Goal: Task Accomplishment & Management: Manage account settings

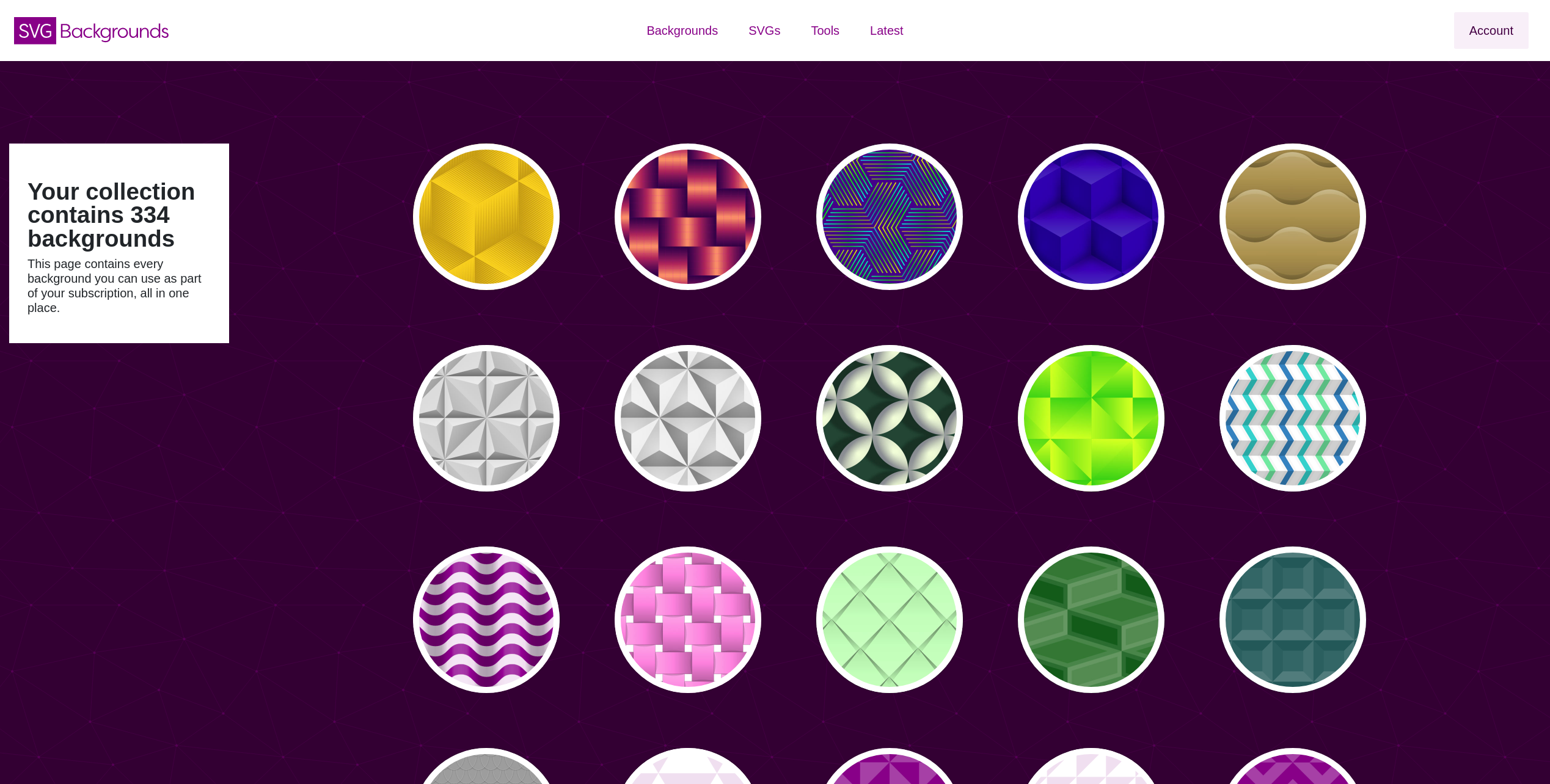
click at [1491, 32] on link "Account" at bounding box center [1491, 30] width 74 height 36
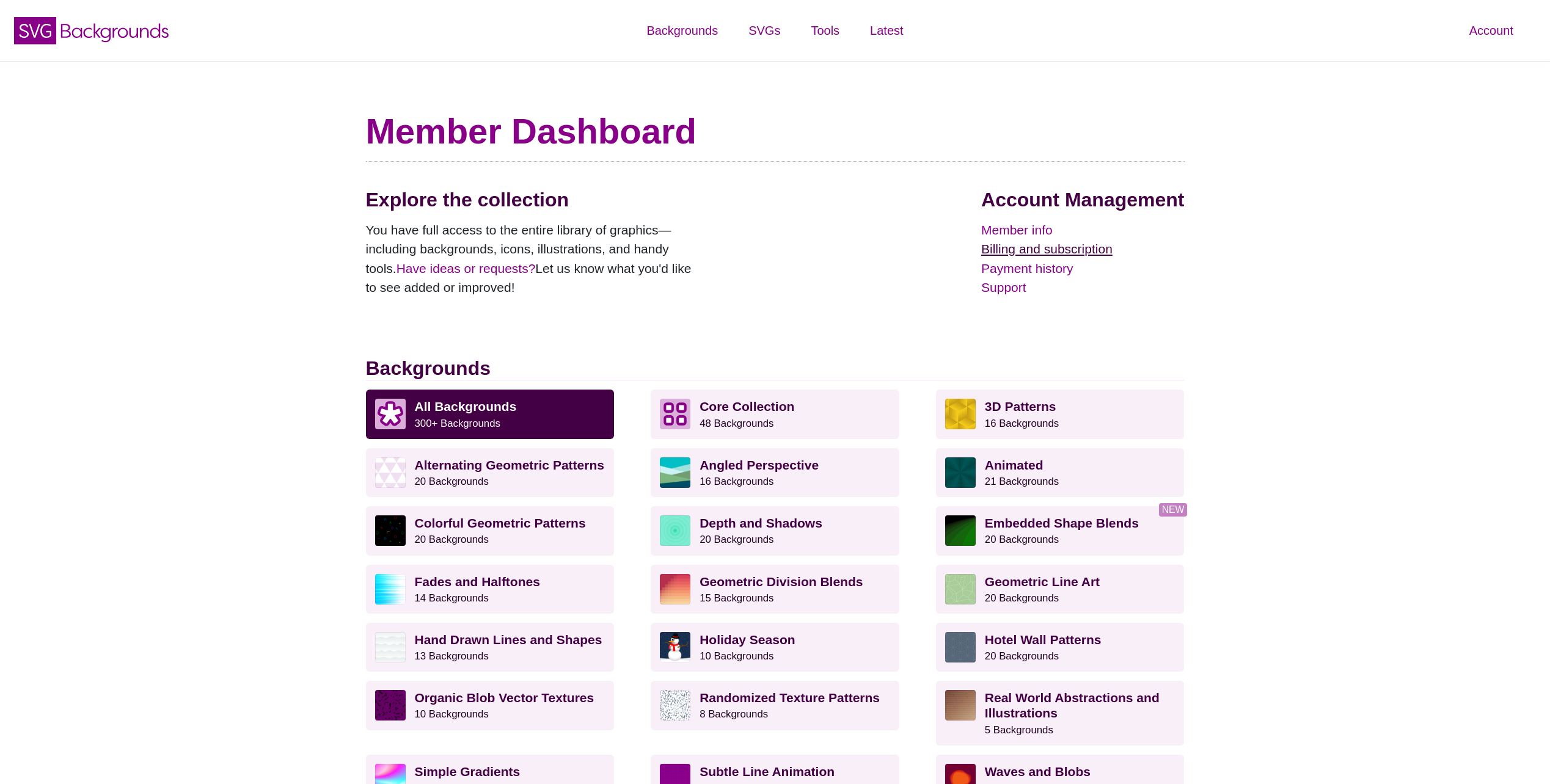
click at [1034, 251] on link "Billing and subscription" at bounding box center [1082, 249] width 203 height 20
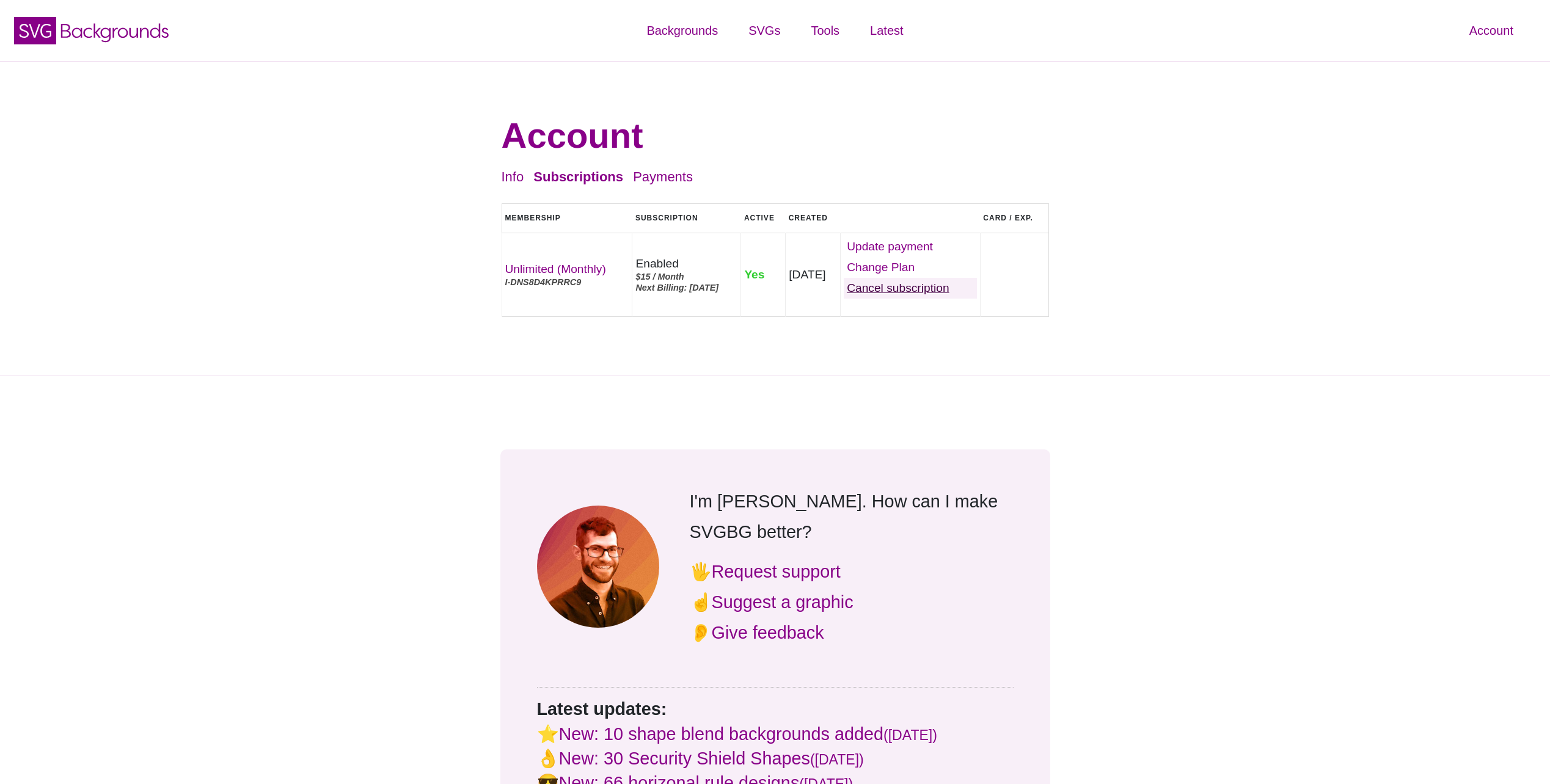
click at [918, 290] on link "Cancel" at bounding box center [910, 288] width 133 height 21
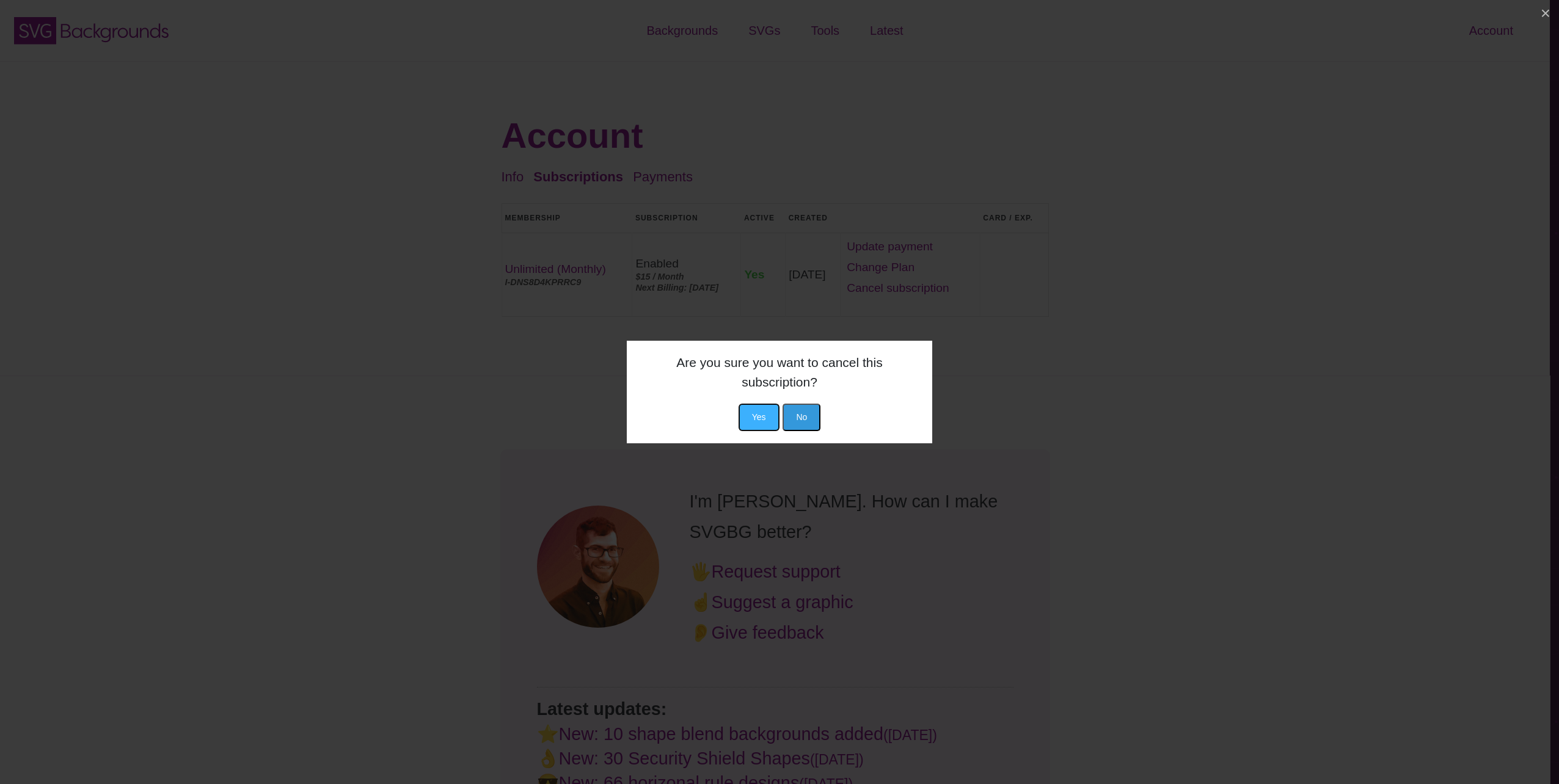
click at [759, 419] on button "Yes" at bounding box center [759, 417] width 41 height 27
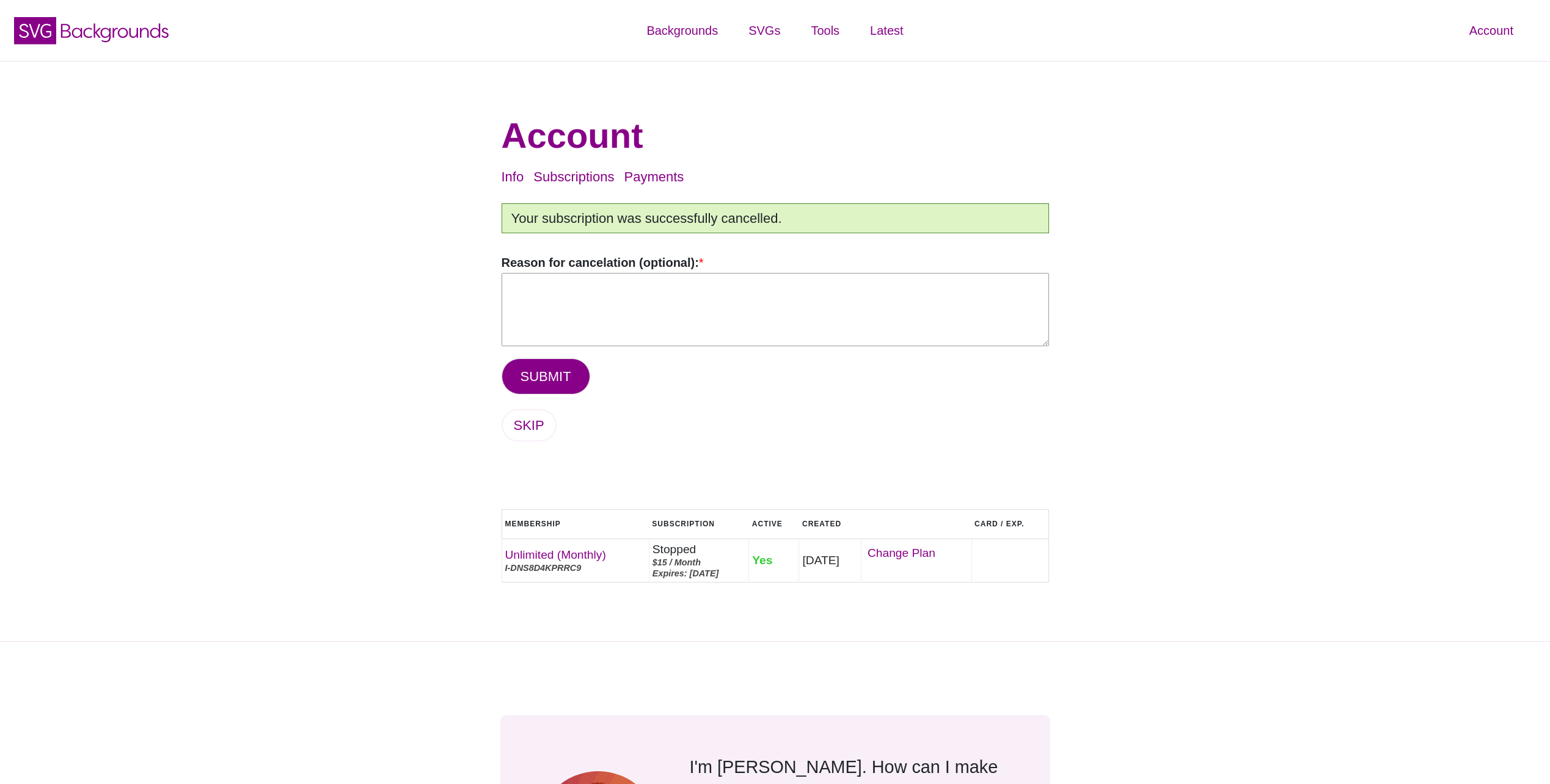
click at [627, 316] on textarea "Reason for cancelation (optional): *" at bounding box center [776, 310] width 548 height 73
type textarea "Not needed"
click at [555, 374] on button "SUBMIT" at bounding box center [546, 376] width 88 height 36
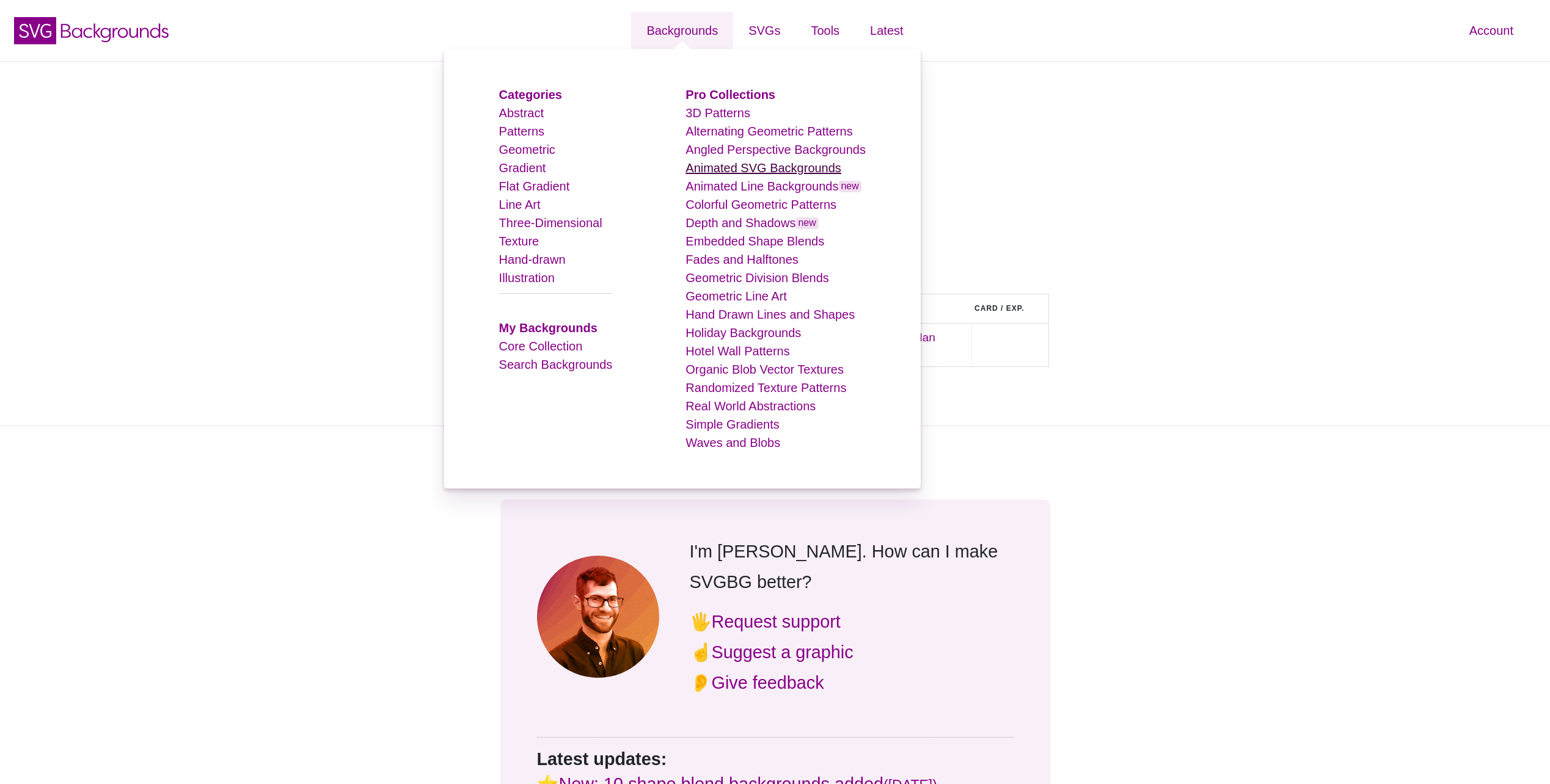
click at [730, 167] on link "Animated SVG Backgrounds" at bounding box center [763, 168] width 156 height 13
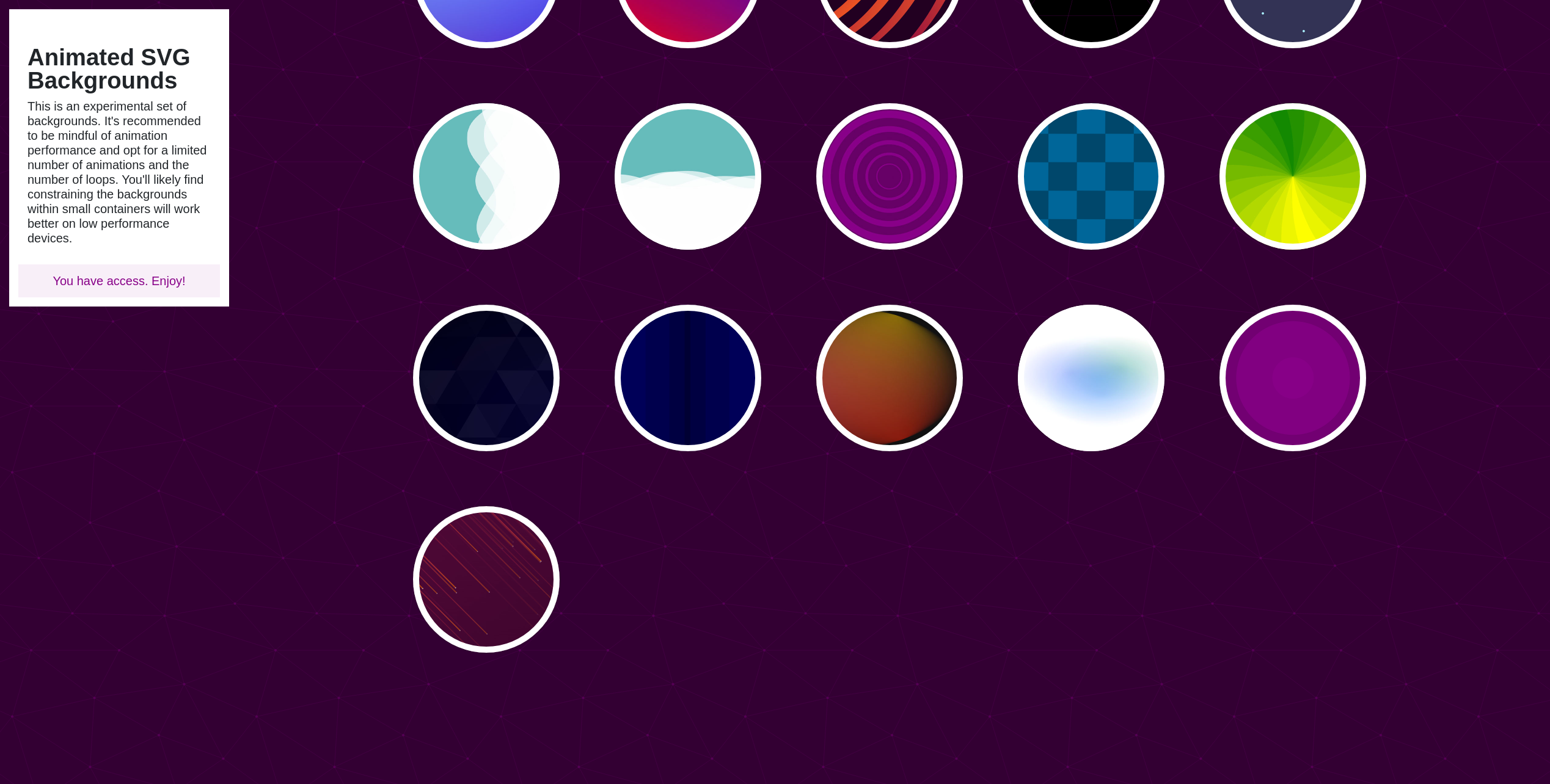
scroll to position [448, 0]
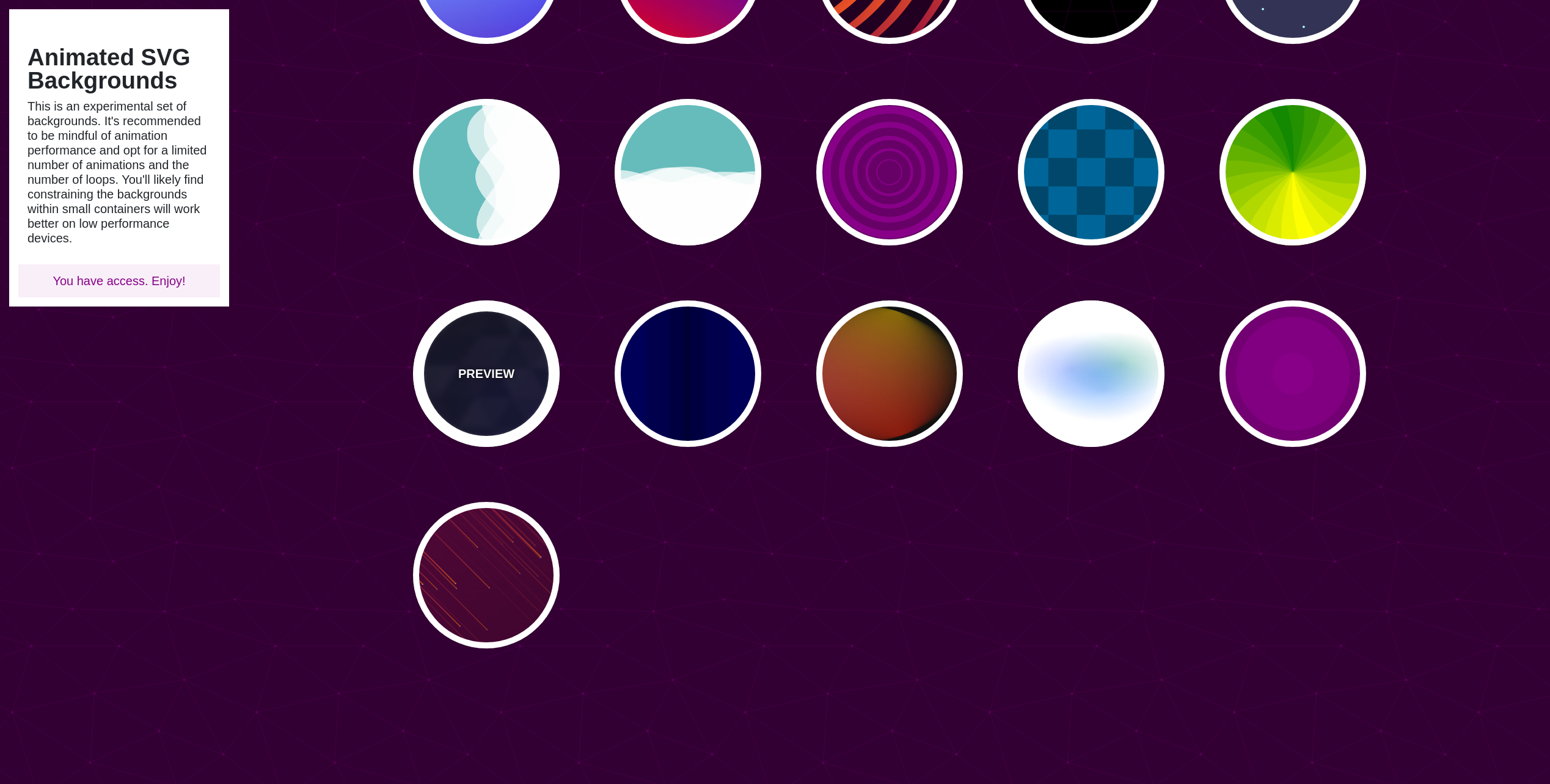
click at [489, 381] on p "PREVIEW" at bounding box center [486, 374] width 56 height 18
type input "#000000"
type input "#880088"
type input "#0000FF"
type input "#006600"
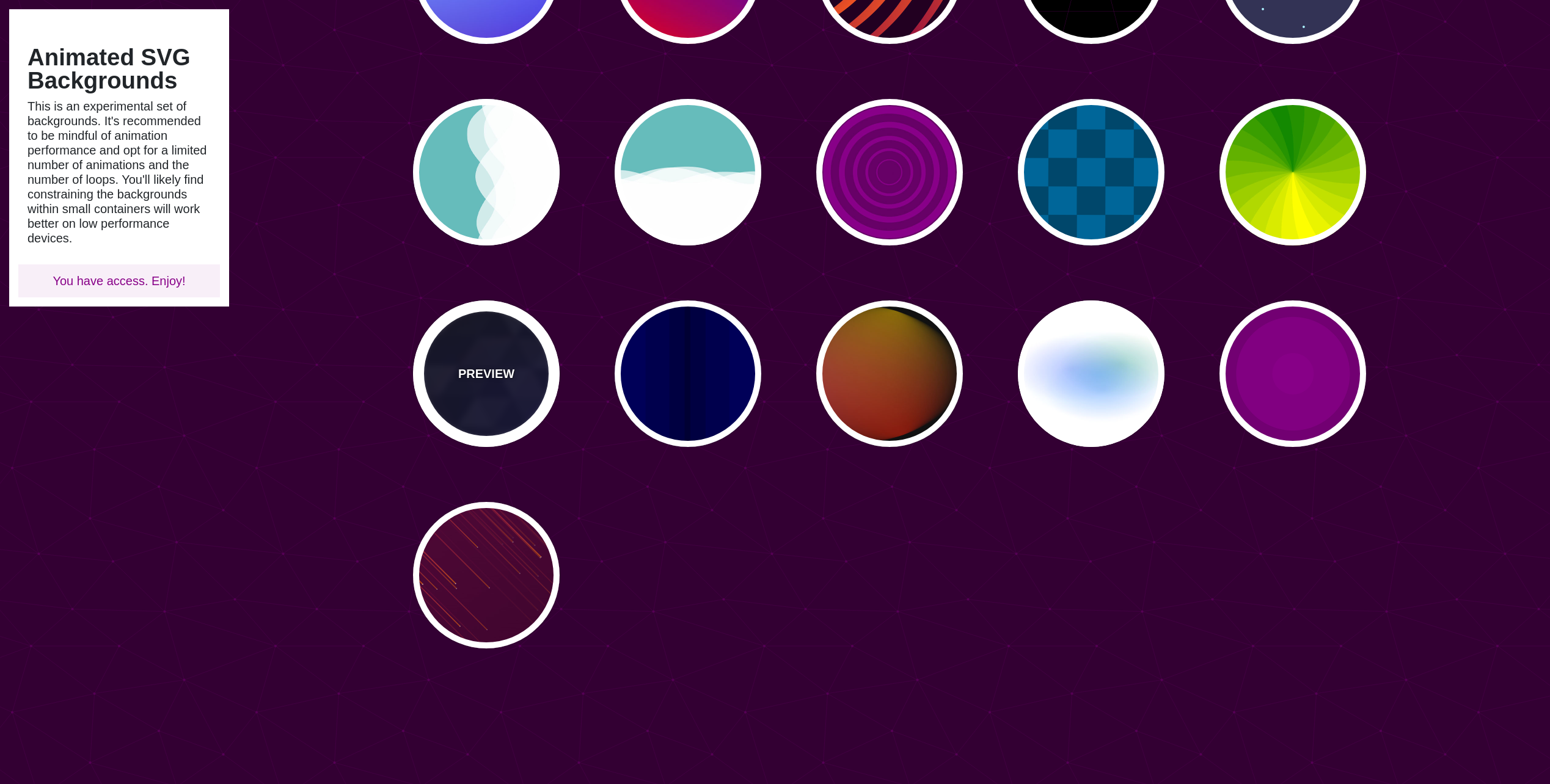
type input "0"
type input "0.4"
type input "5"
type input "15"
type input "0.2"
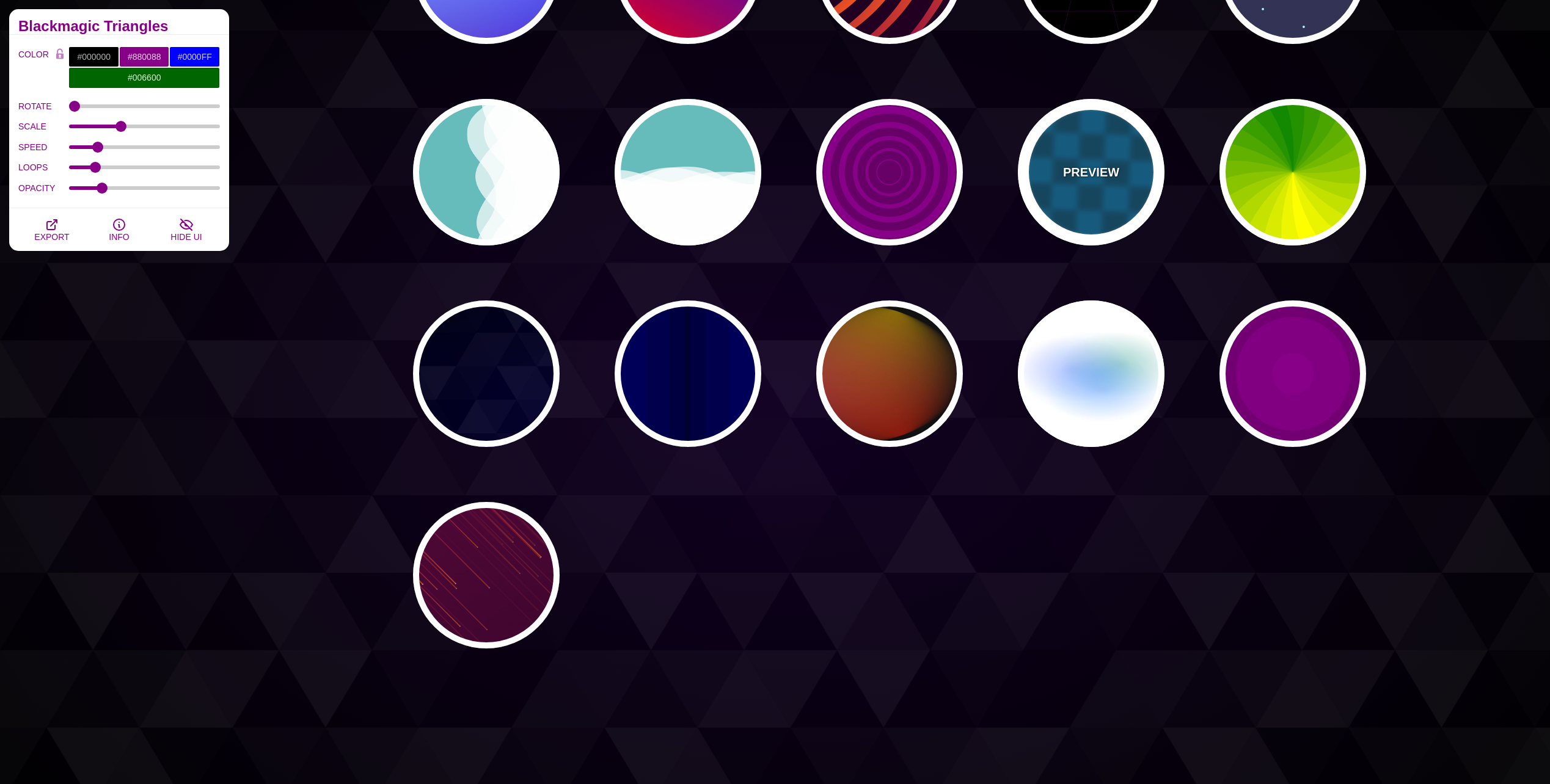
click at [1059, 162] on div "PREVIEW" at bounding box center [1091, 172] width 147 height 147
type input "#00476B"
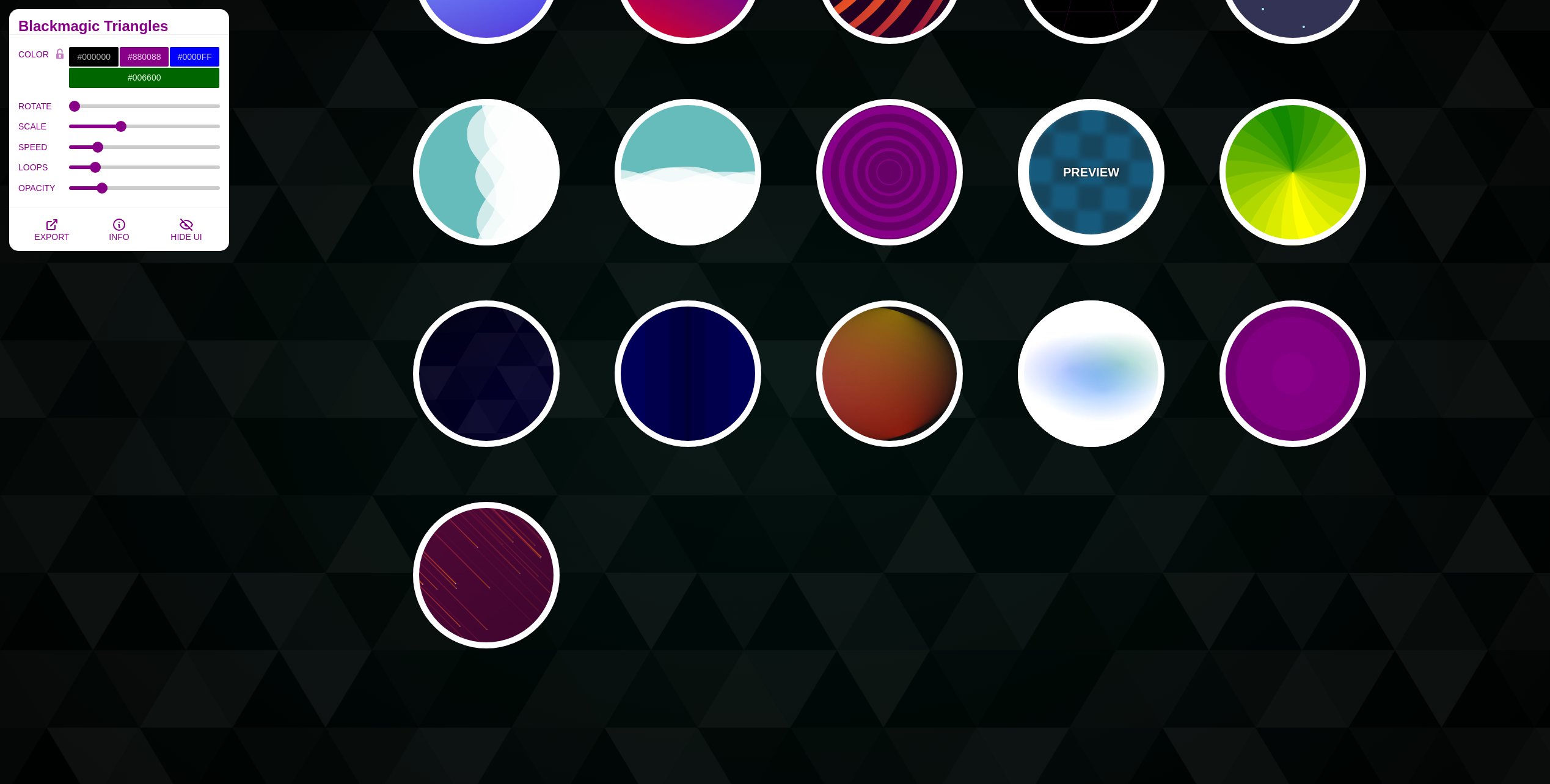
type input "#006699"
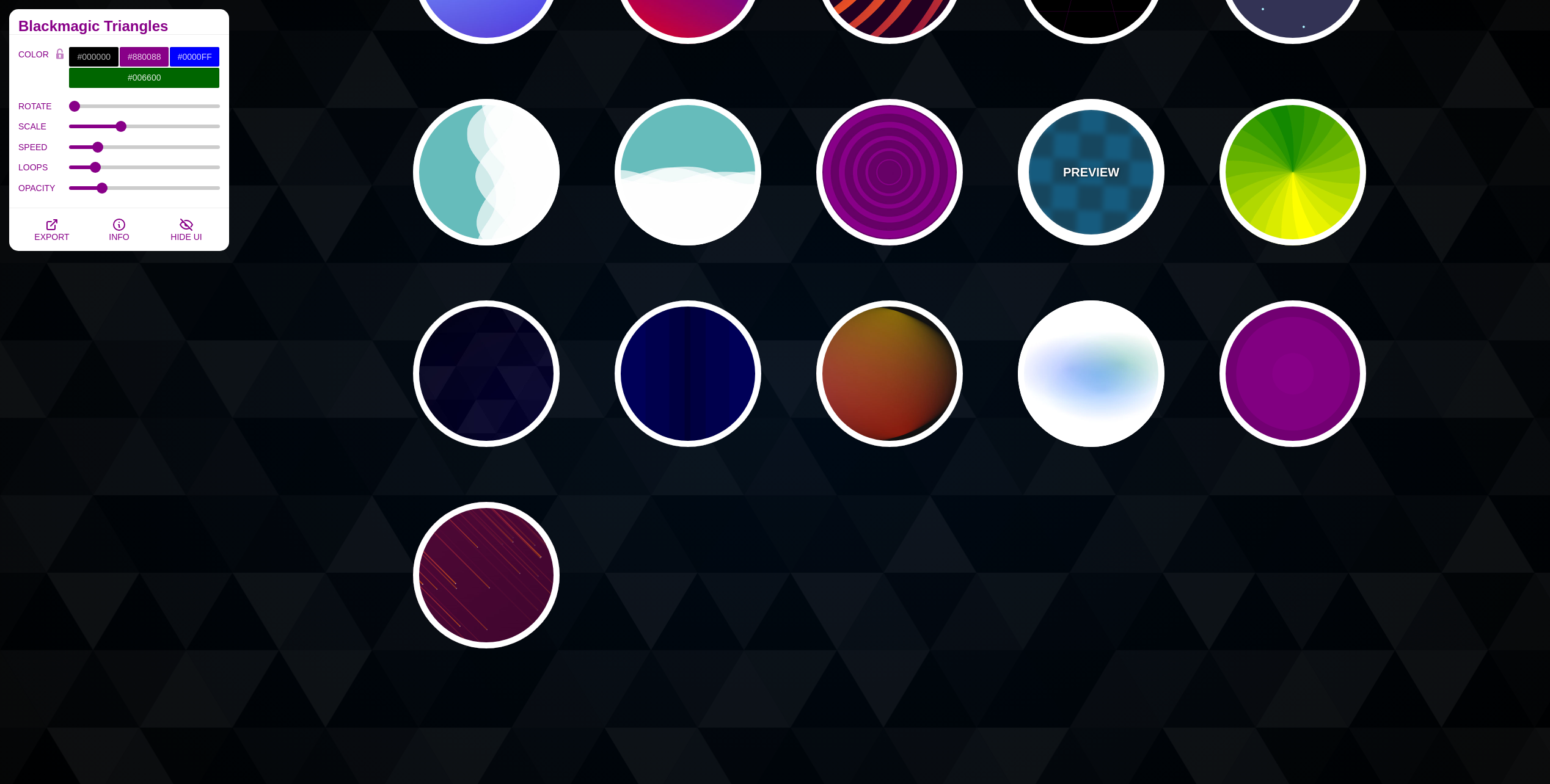
type input "1"
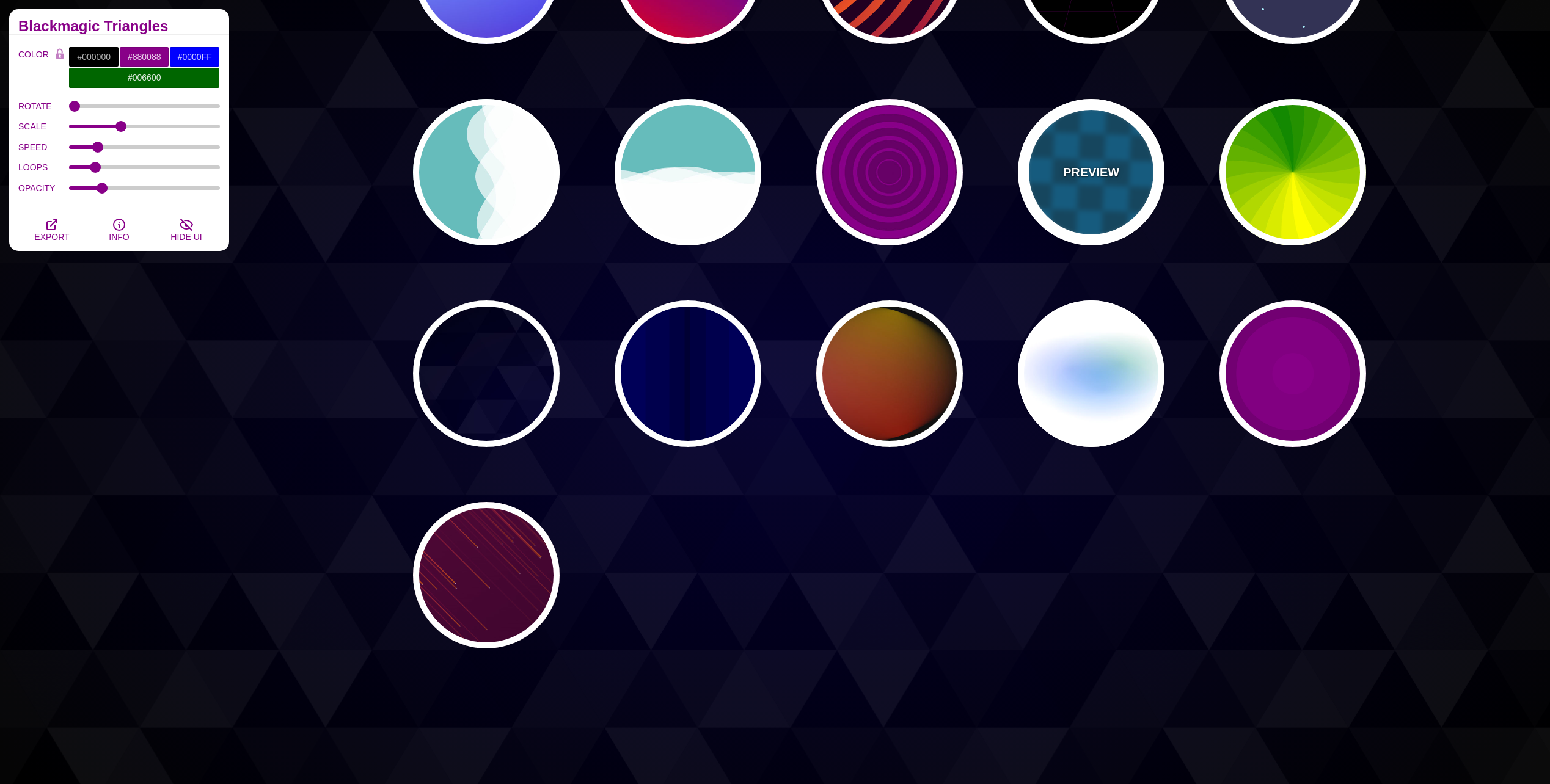
type input "1"
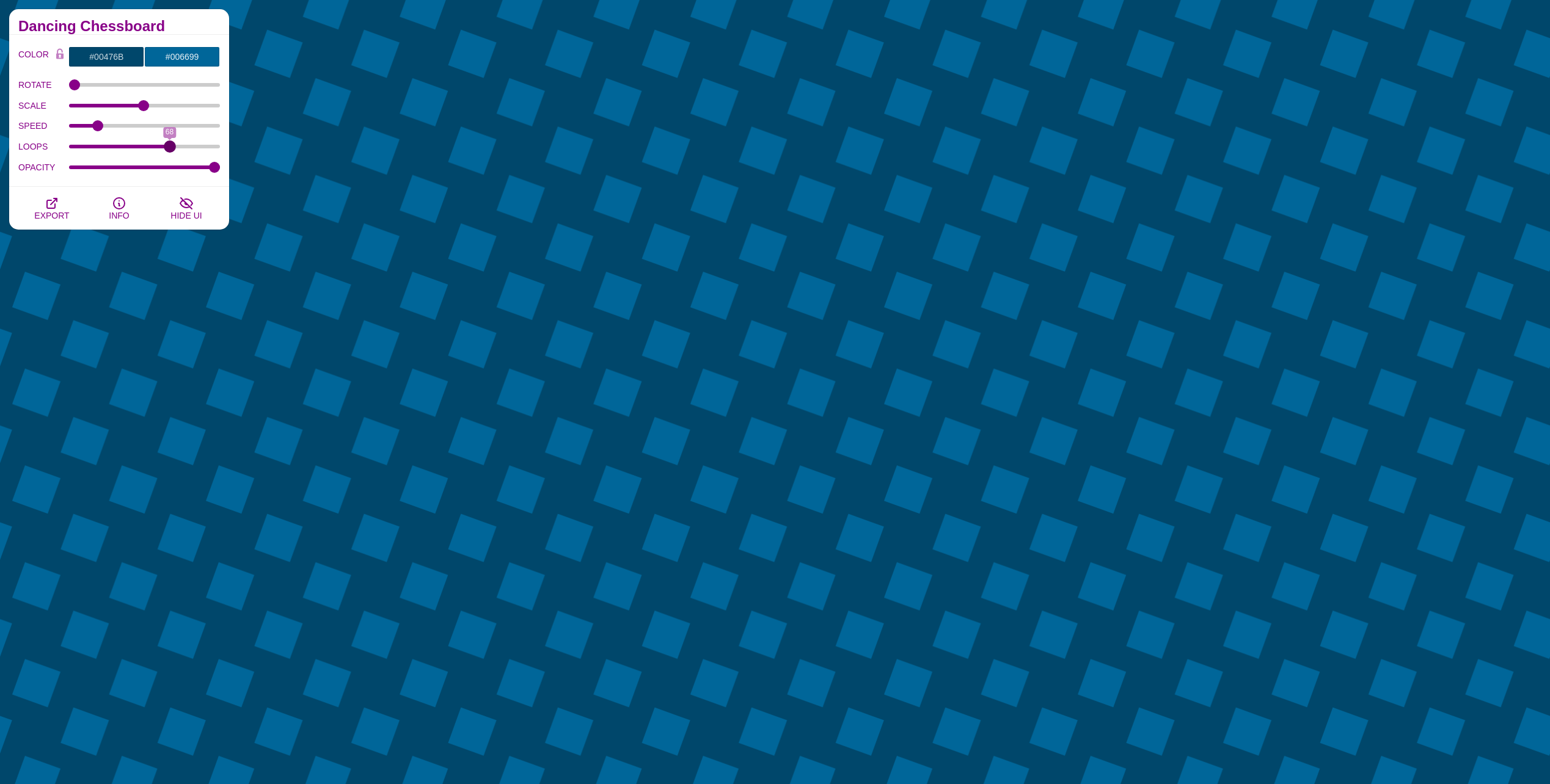
drag, startPoint x: 95, startPoint y: 142, endPoint x: 170, endPoint y: 144, distance: 75.0
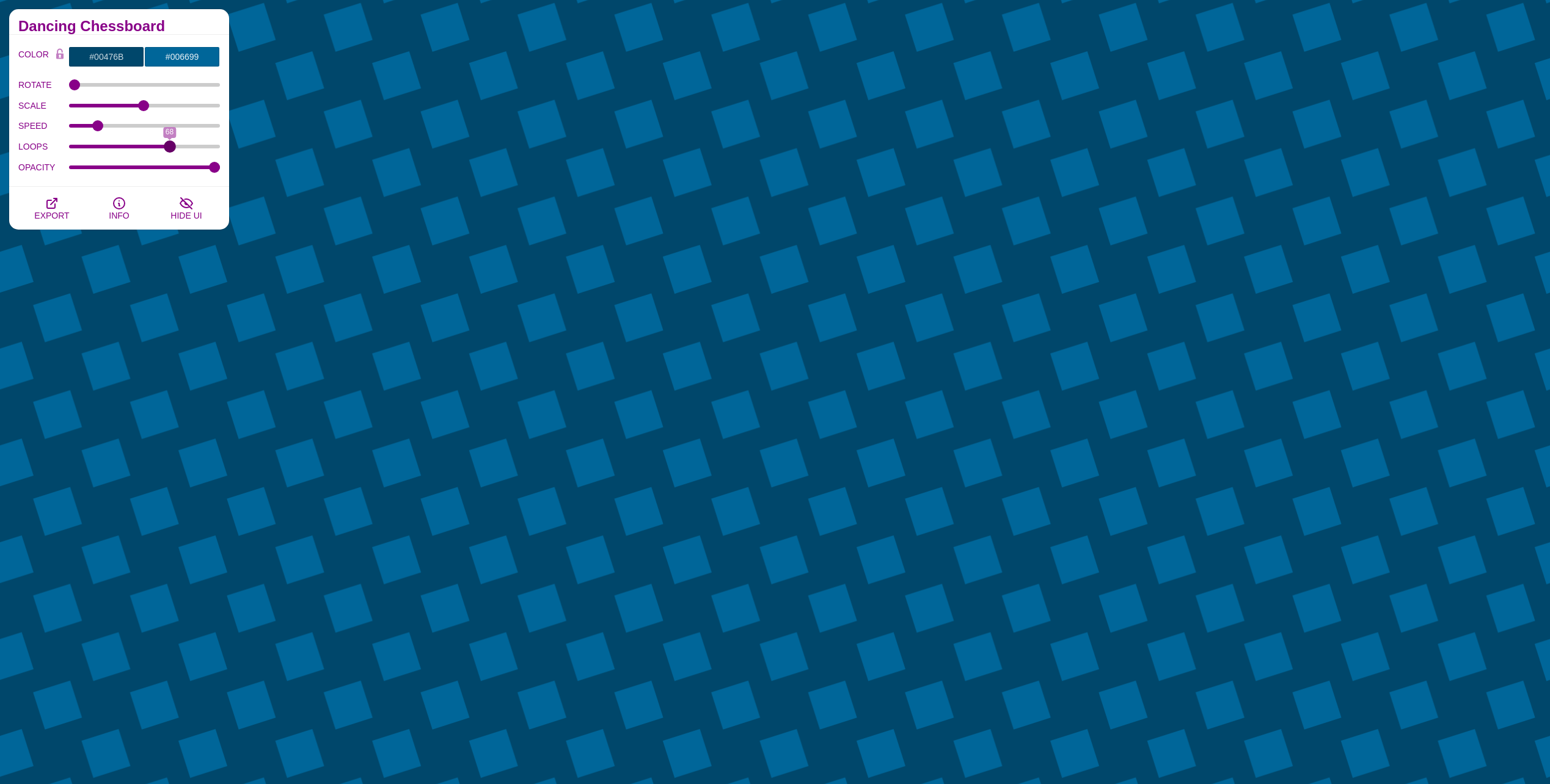
type input "68"
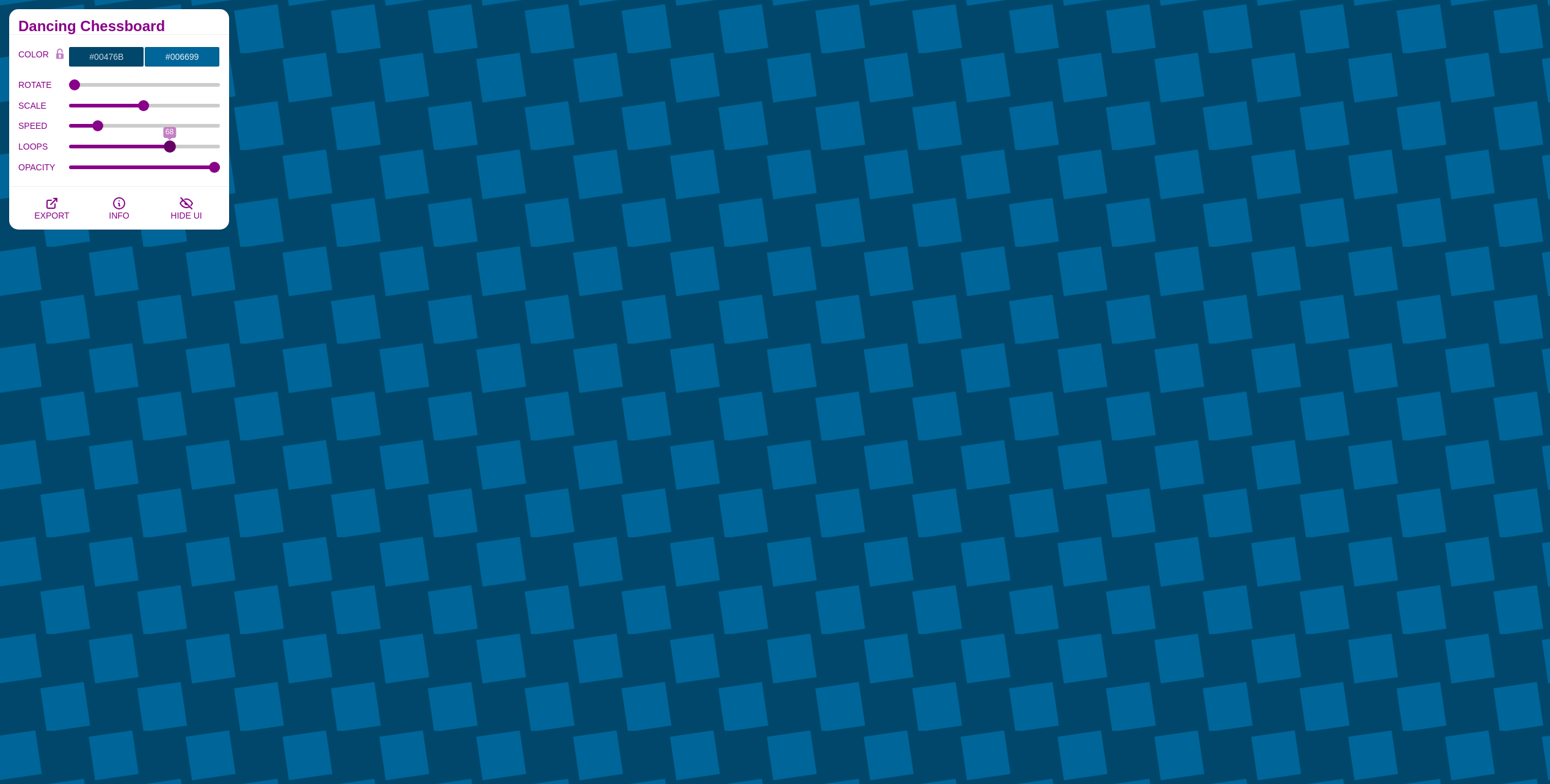
click at [170, 144] on input "LOOPS" at bounding box center [145, 146] width 152 height 5
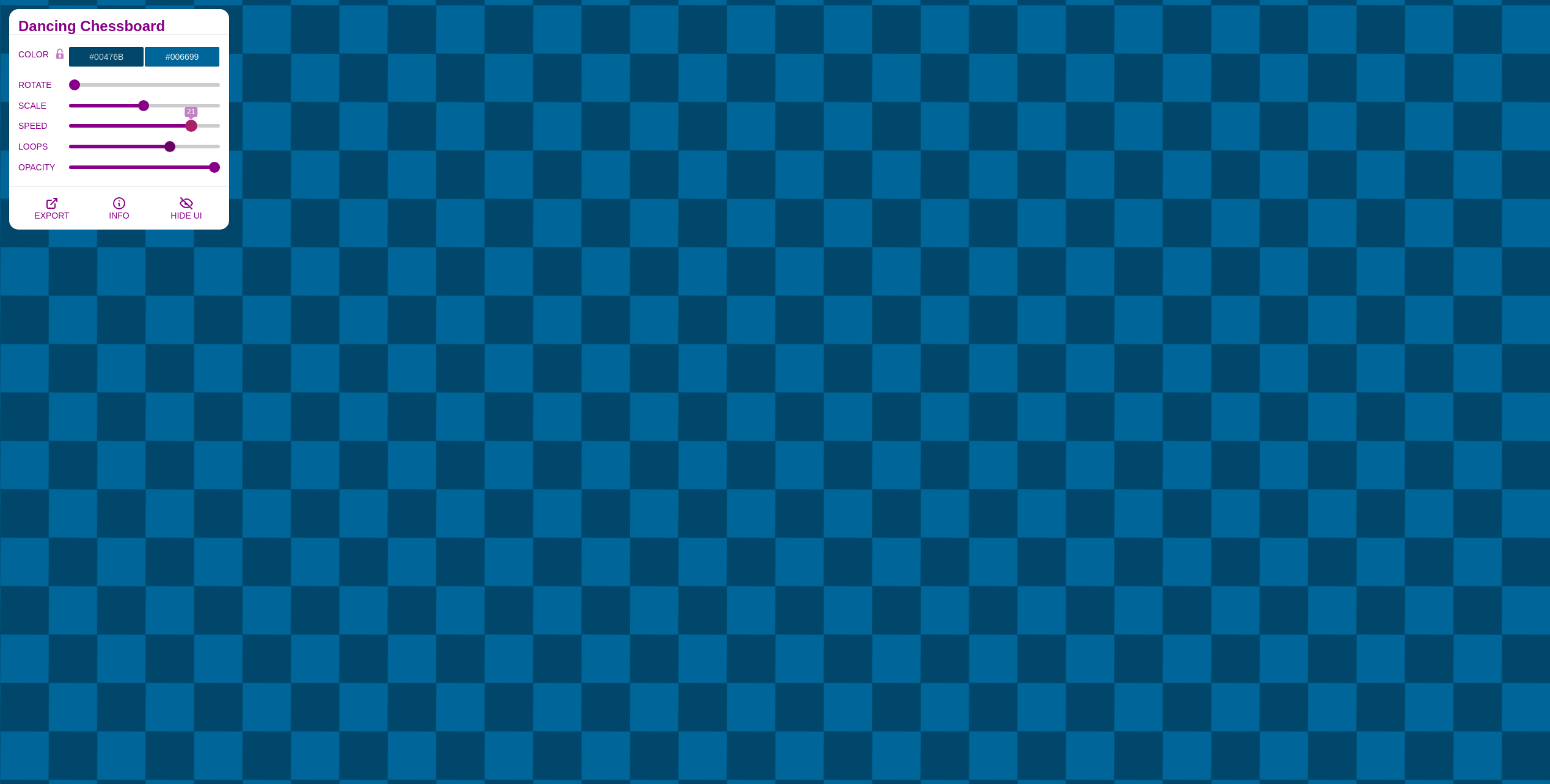
drag, startPoint x: 96, startPoint y: 126, endPoint x: 191, endPoint y: 127, distance: 95.0
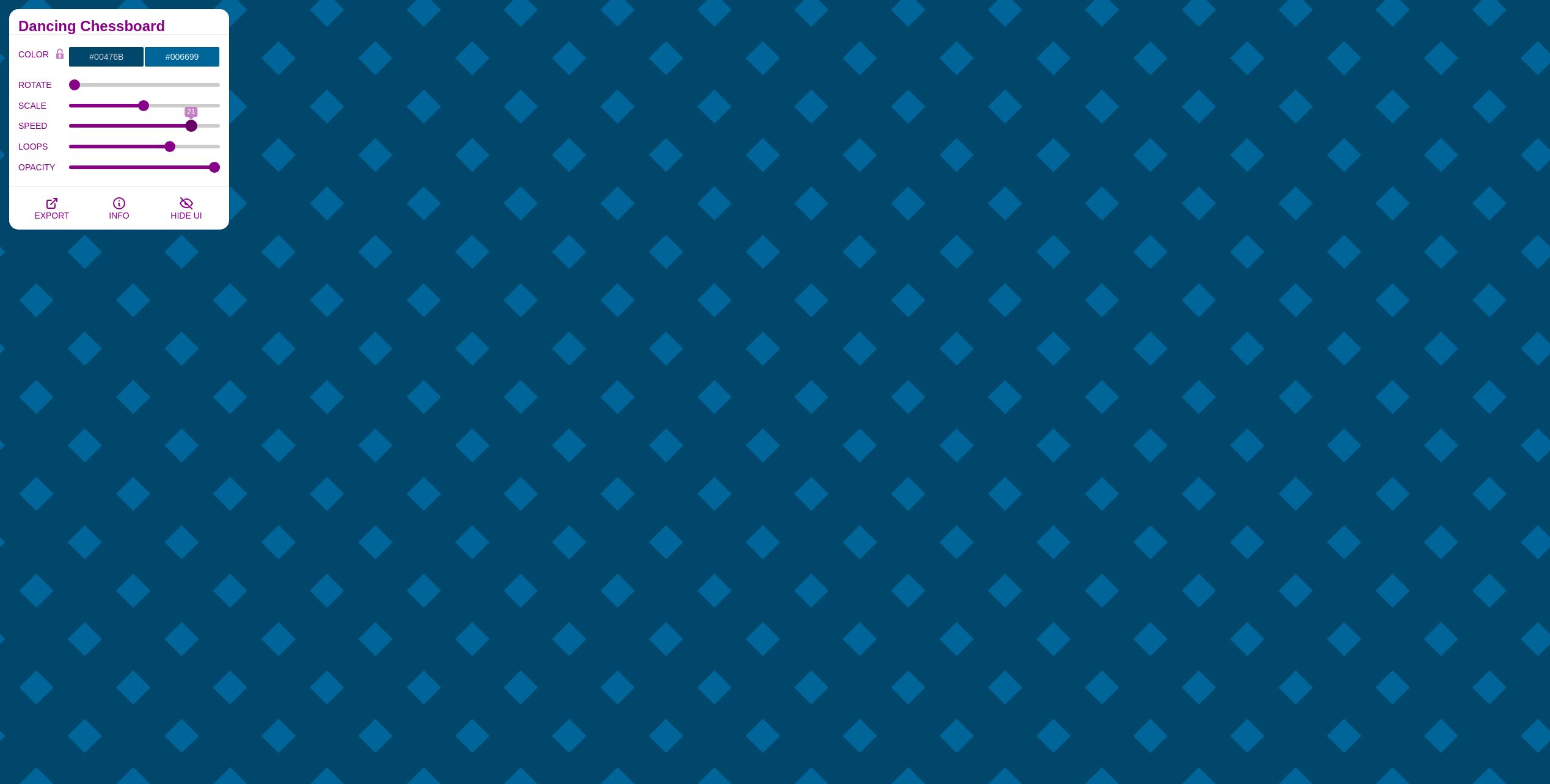
type input "21"
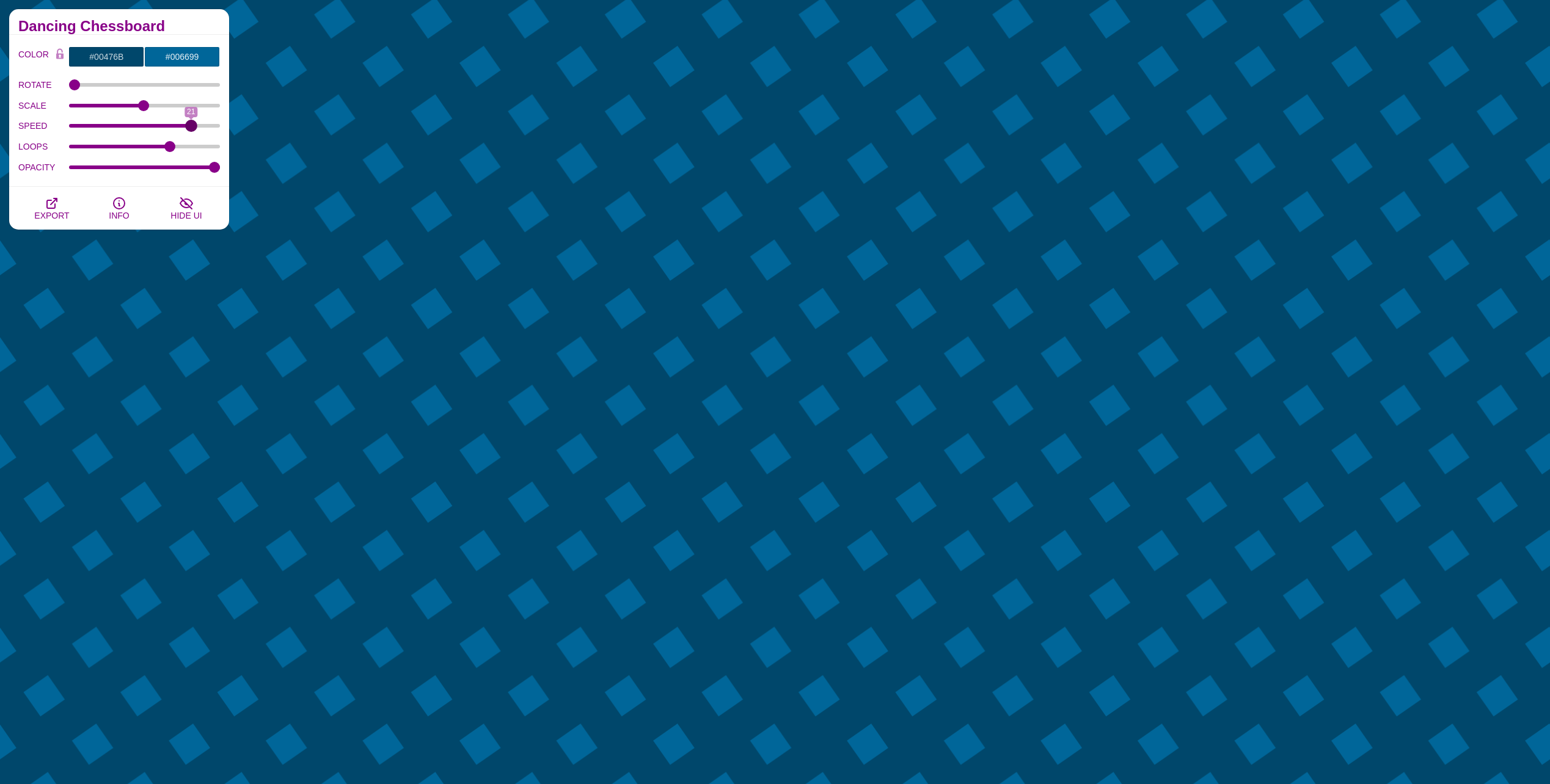
click at [191, 127] on input "SPEED" at bounding box center [145, 126] width 152 height 5
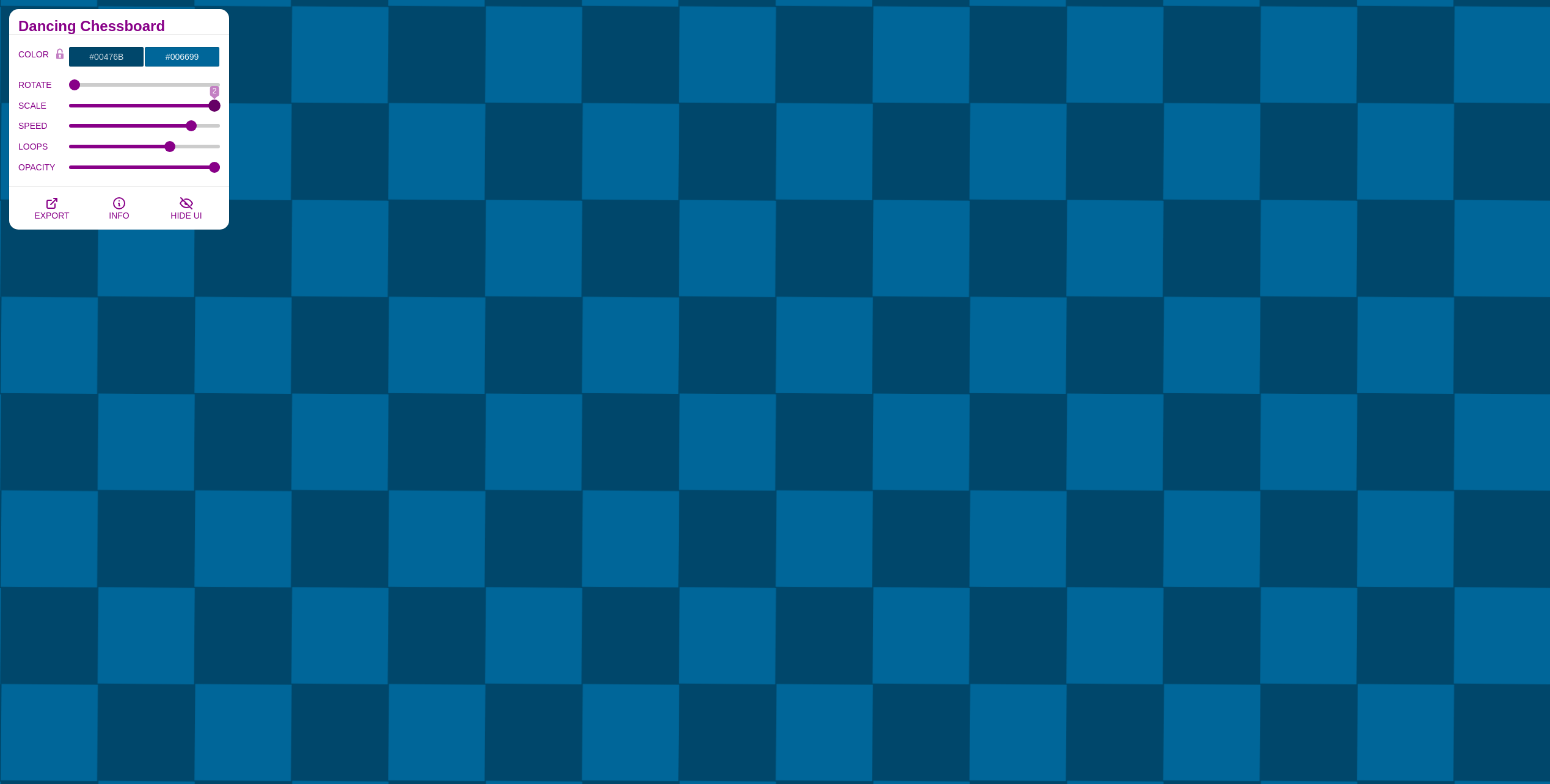
drag, startPoint x: 142, startPoint y: 106, endPoint x: 220, endPoint y: 114, distance: 78.4
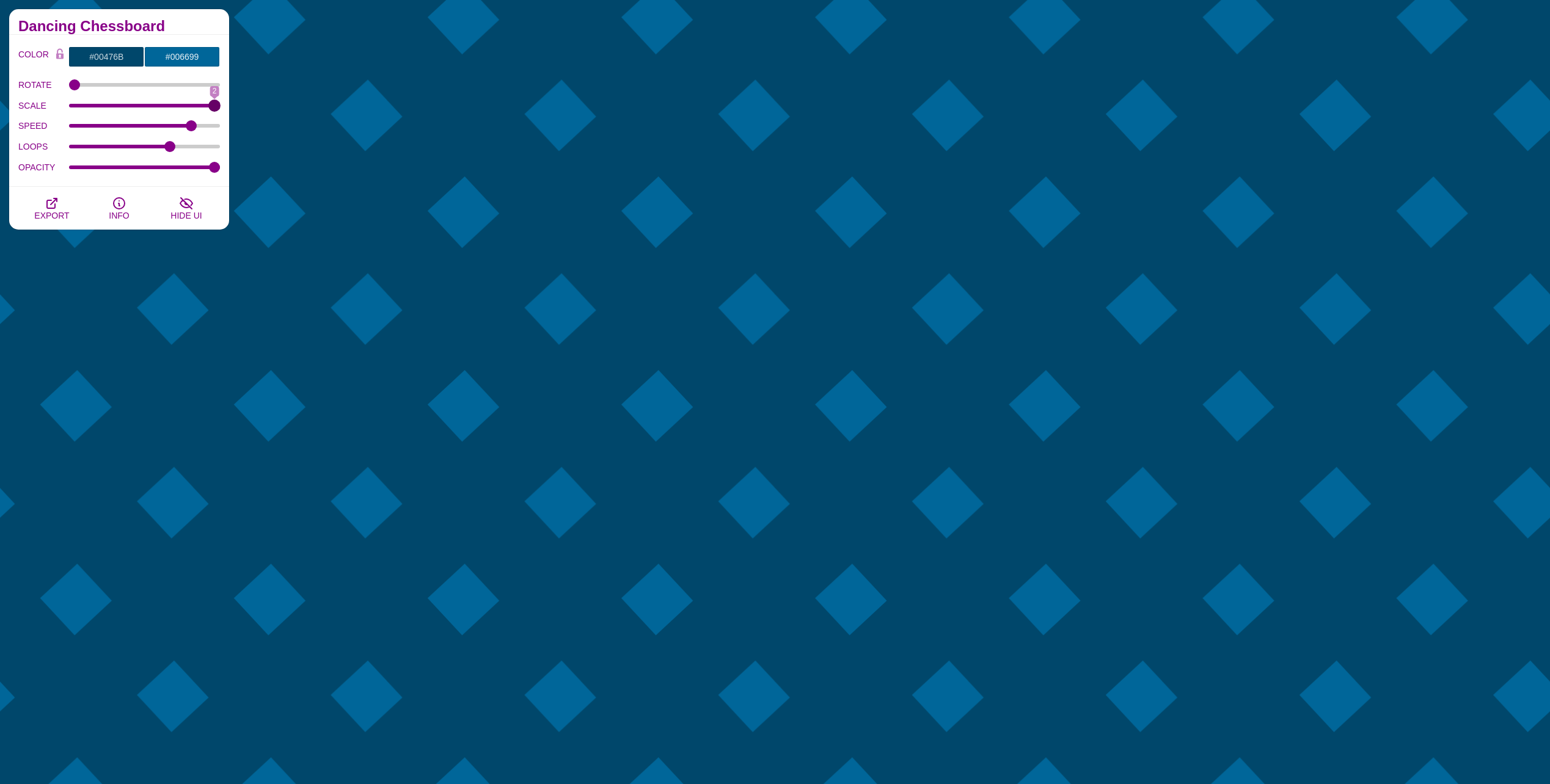
type input "2"
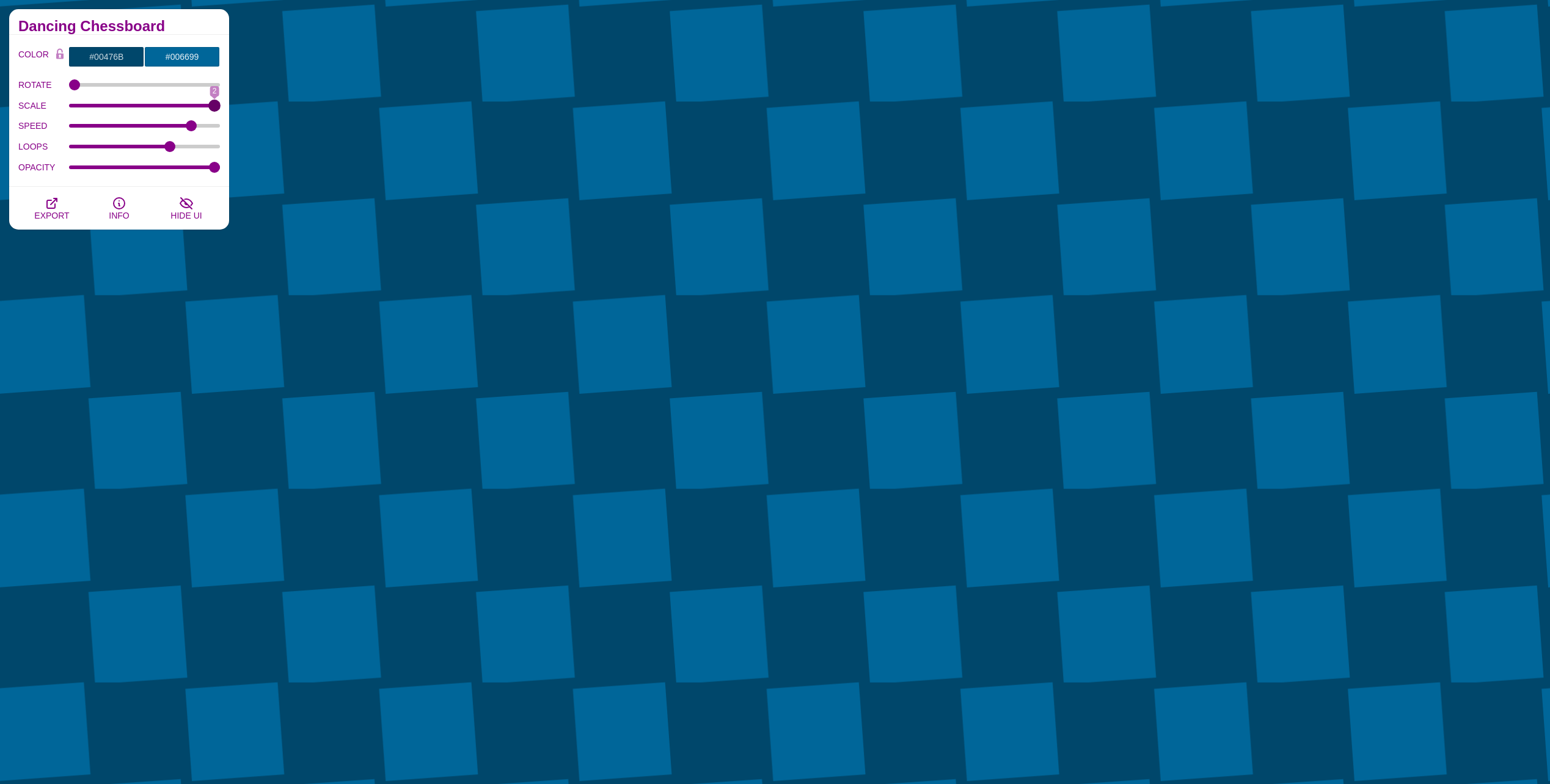
click at [220, 108] on input "SCALE" at bounding box center [145, 105] width 152 height 5
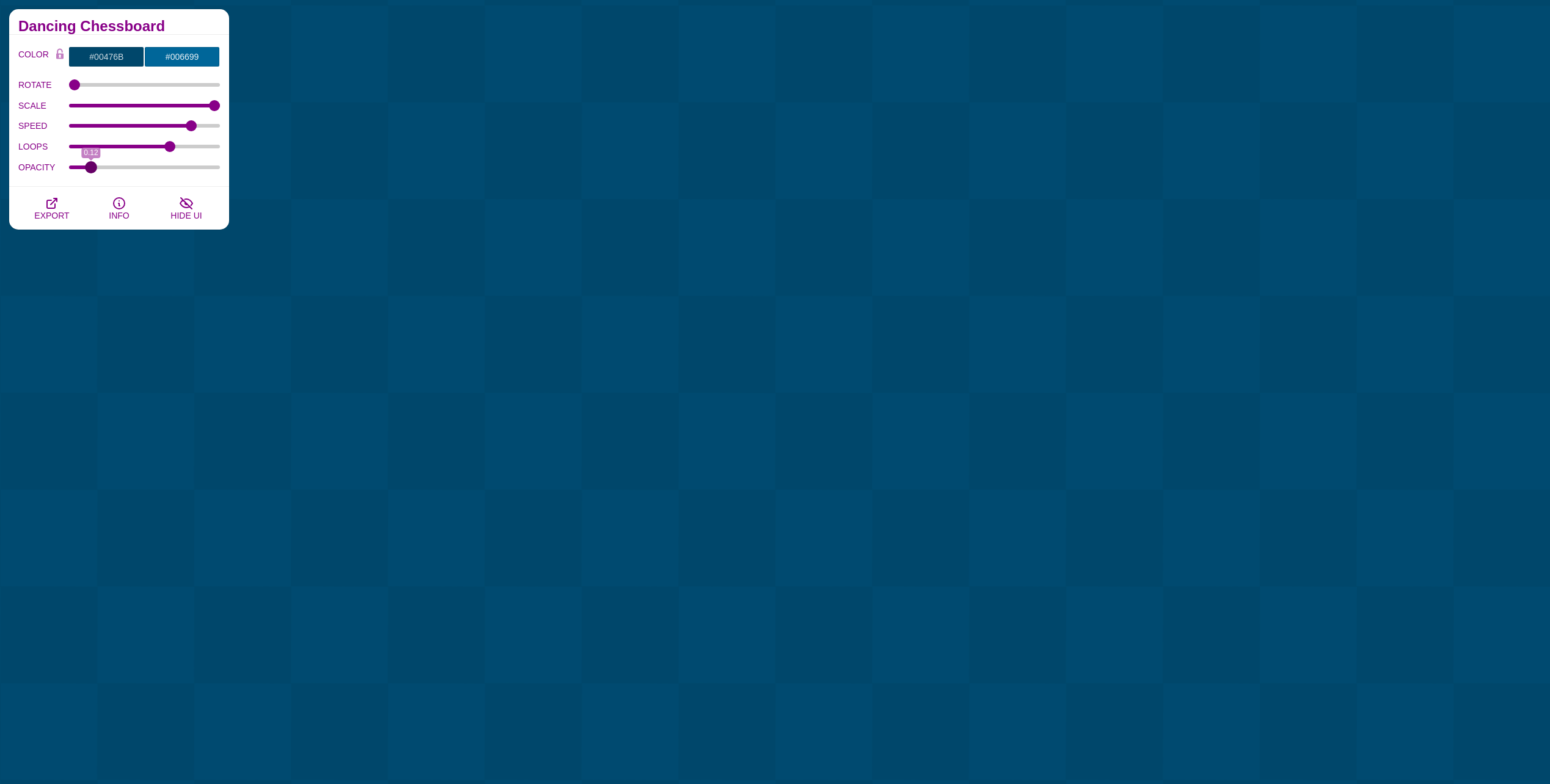
drag, startPoint x: 212, startPoint y: 166, endPoint x: 91, endPoint y: 167, distance: 121.0
click at [91, 167] on input "OPACITY" at bounding box center [145, 167] width 152 height 5
type input "0.1"
click at [88, 167] on input "OPACITY" at bounding box center [145, 167] width 152 height 5
